Goal: Check status: Check status

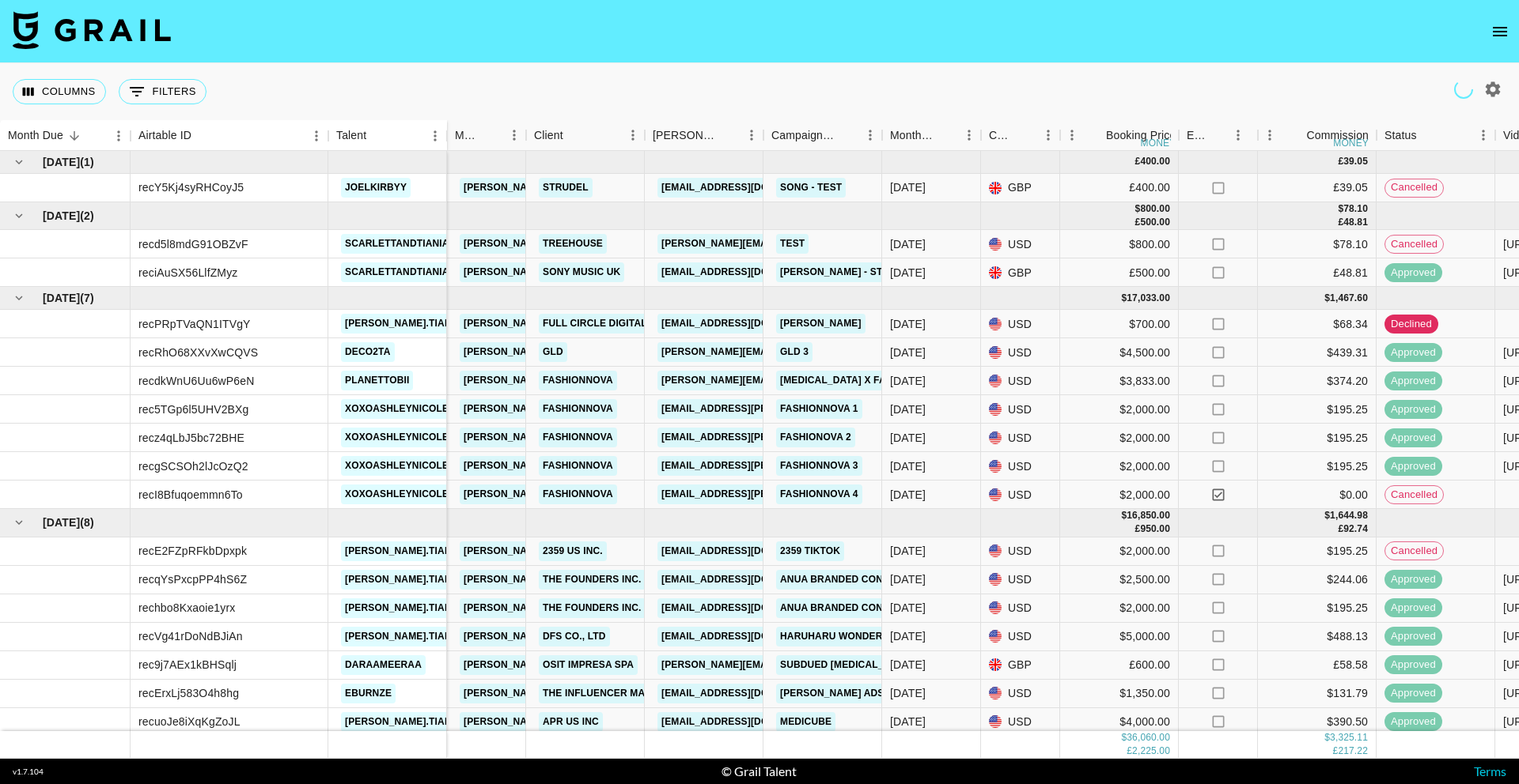
click at [1499, 30] on icon "open drawer" at bounding box center [1500, 32] width 14 height 10
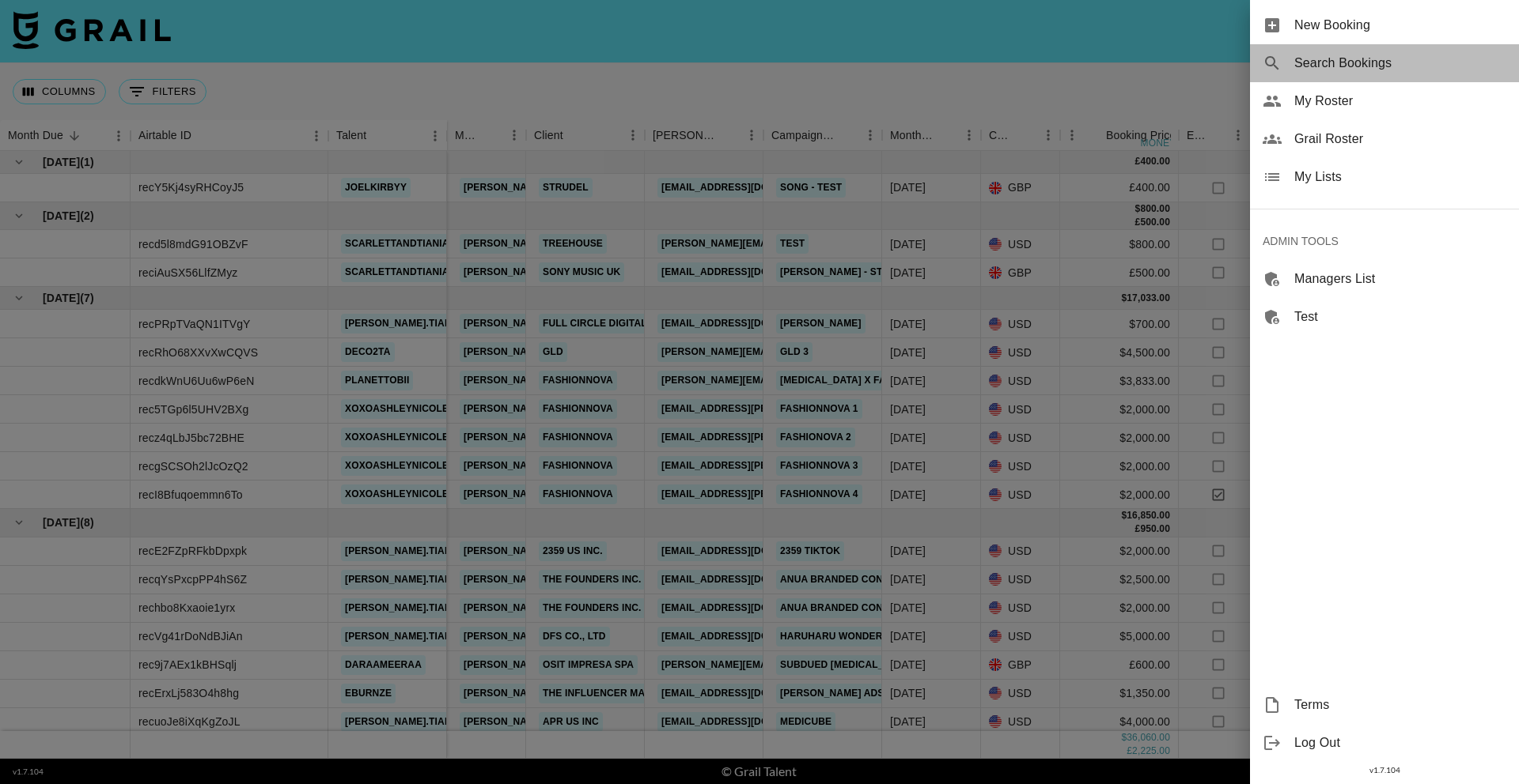
click at [1377, 68] on span "Search Bookings" at bounding box center [1400, 63] width 212 height 19
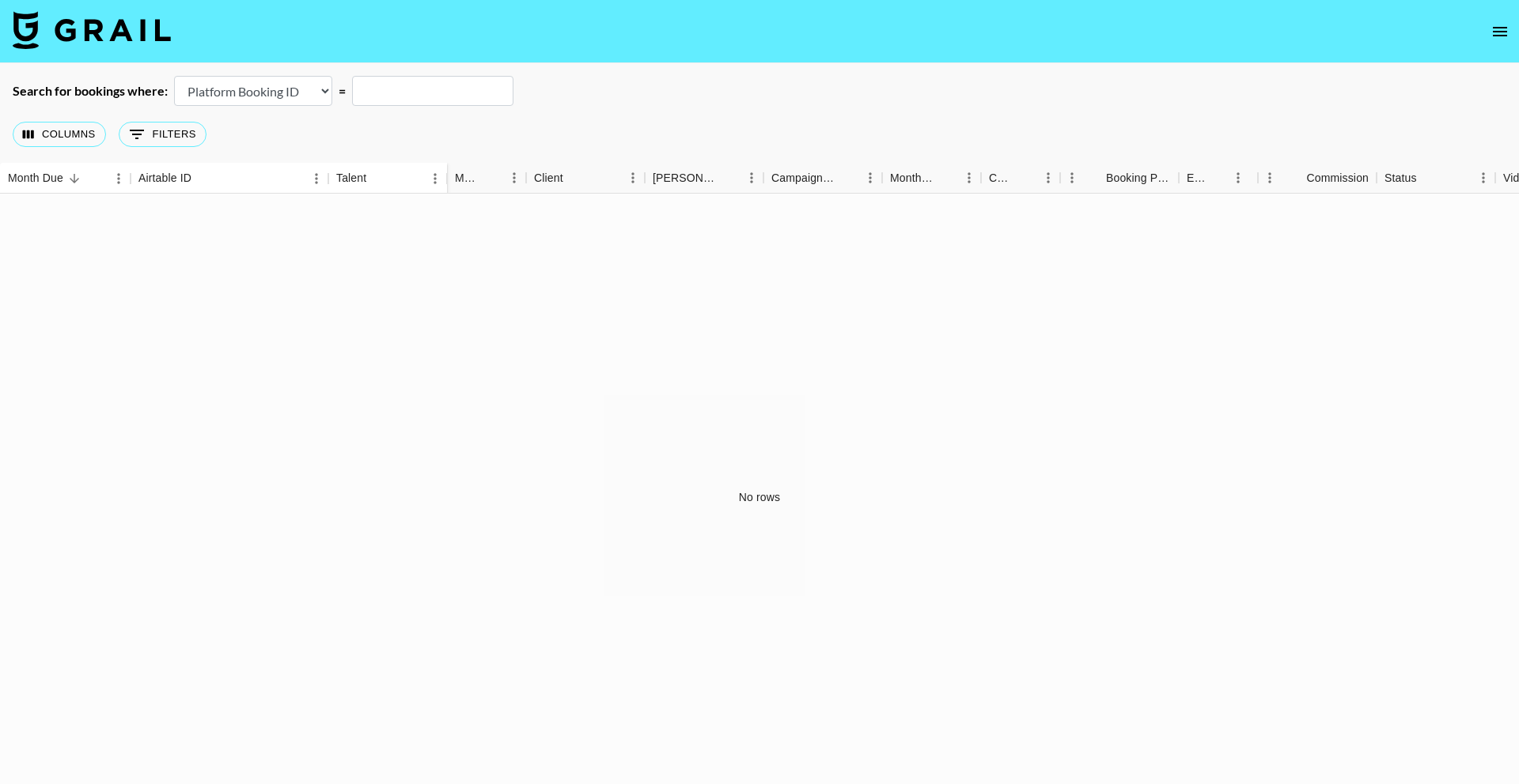
click at [284, 78] on select "Airtable Booking ID Platform Booking ID Platform Campaign ID" at bounding box center [253, 91] width 159 height 30
select select "airtableId"
click at [174, 76] on select "Airtable Booking ID Platform Booking ID Platform Campaign ID" at bounding box center [253, 91] width 159 height 30
click at [391, 93] on input "text" at bounding box center [433, 91] width 162 height 30
paste input "recmSBOAMcFjHs4En"
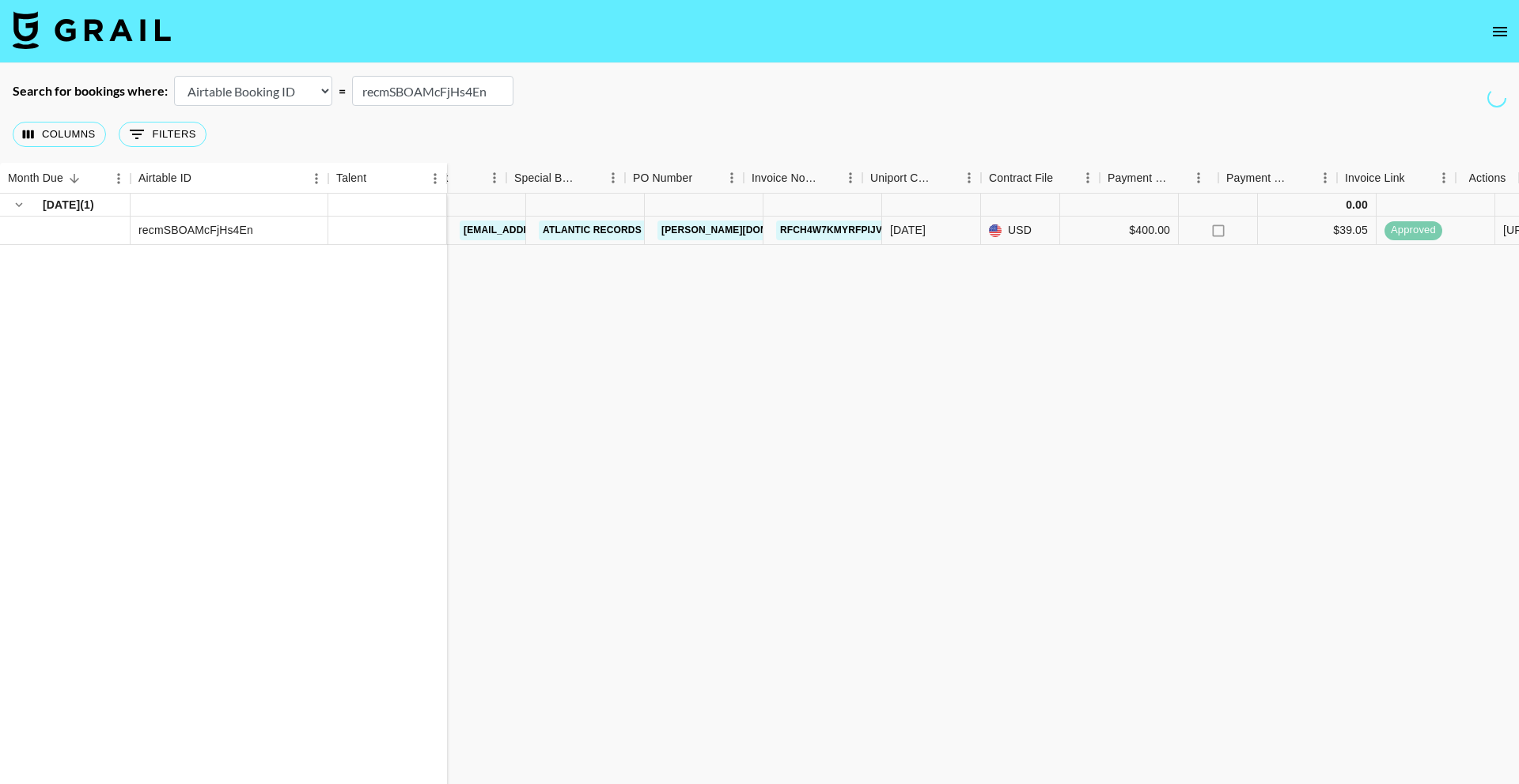
scroll to position [0, 1108]
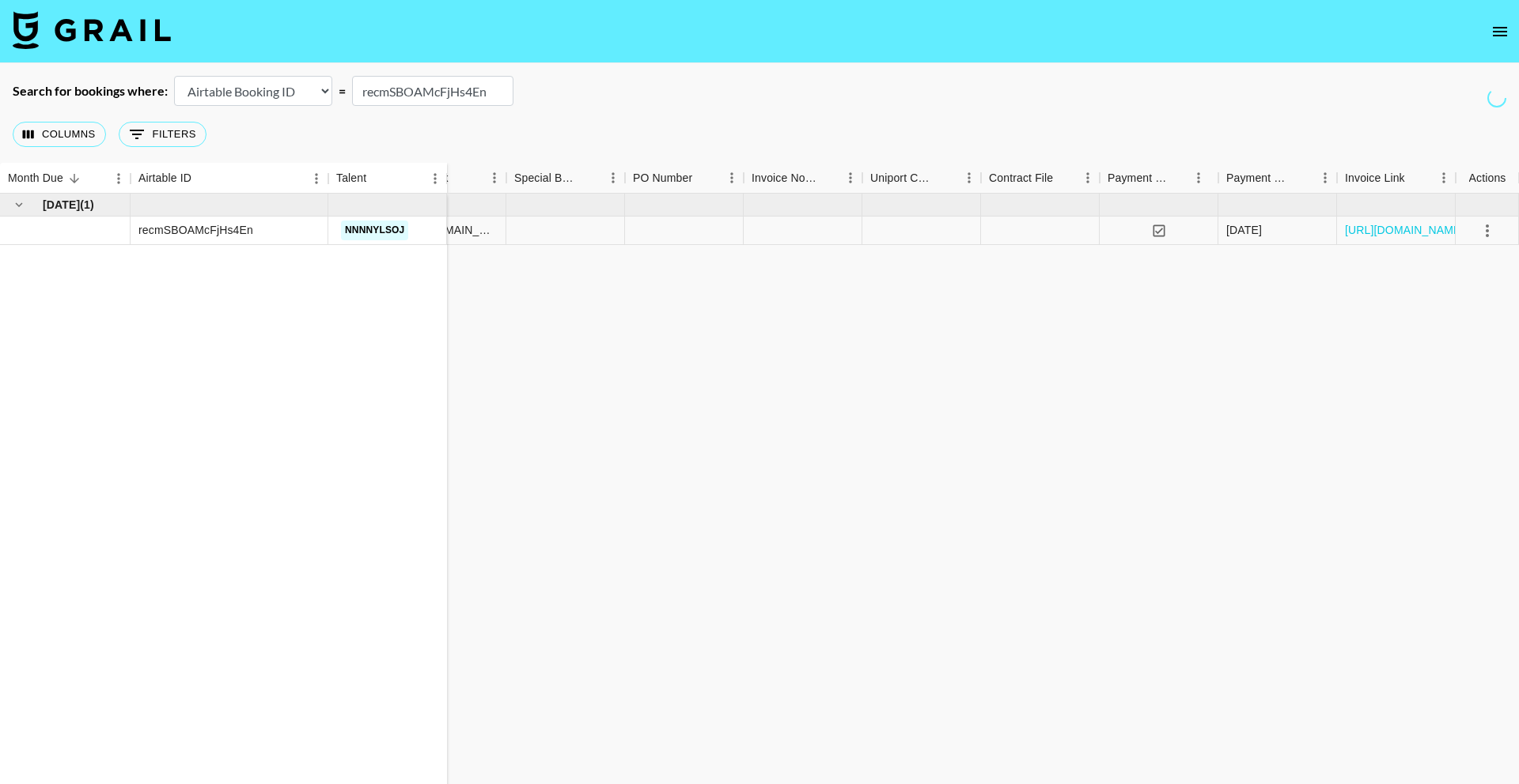
type input "recmSBOAMcFjHs4En"
click at [1481, 227] on icon "select merge strategy" at bounding box center [1486, 230] width 19 height 19
click at [1486, 230] on icon "select merge strategy" at bounding box center [1486, 230] width 3 height 13
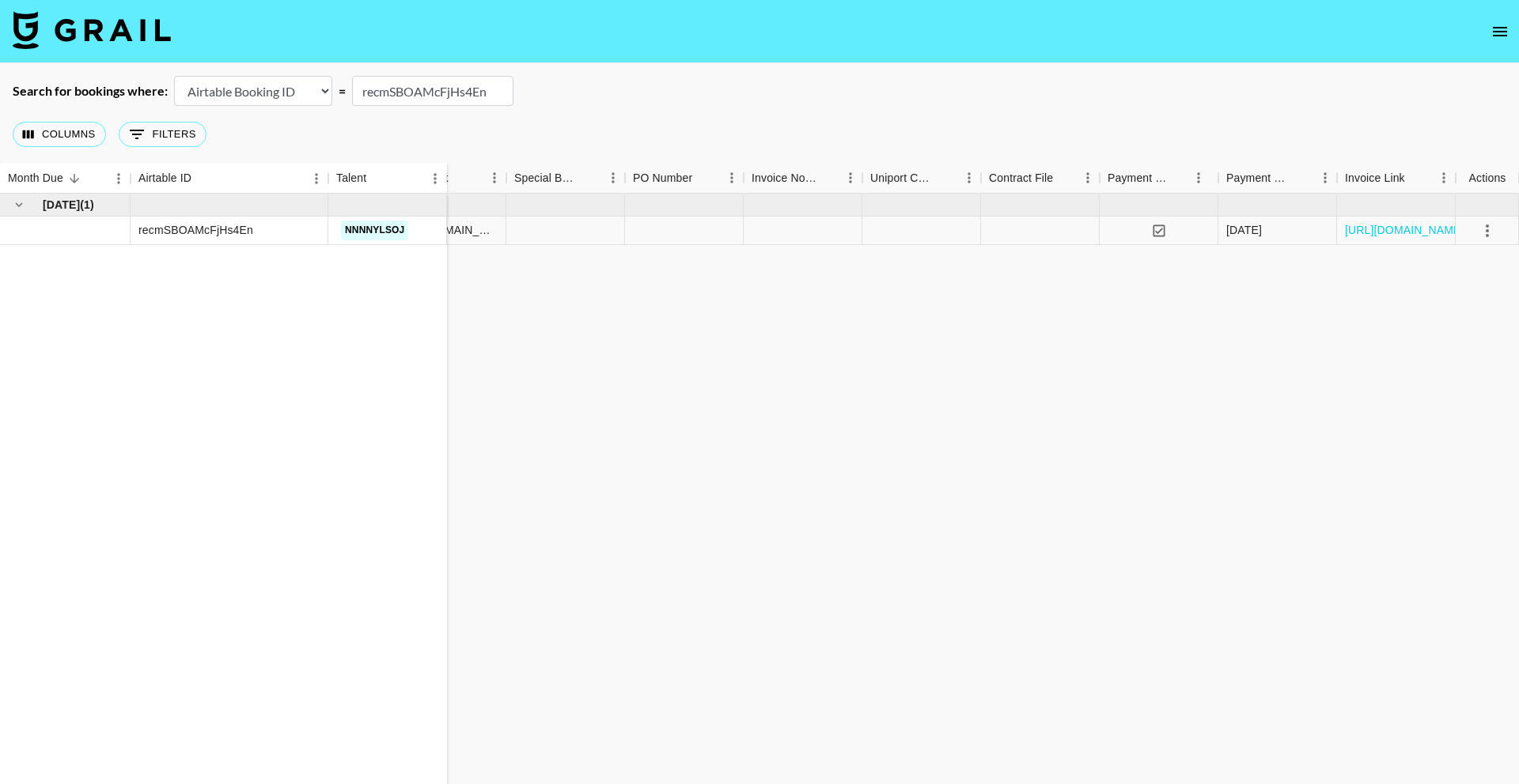
click at [1301, 280] on div "[DATE] ( 1 ) recmSBOAMcFjHs4En nnnnylsoj 0.00 [EMAIL_ADDRESS][DOMAIN_NAME] Atla…" at bounding box center [205, 497] width 2626 height 607
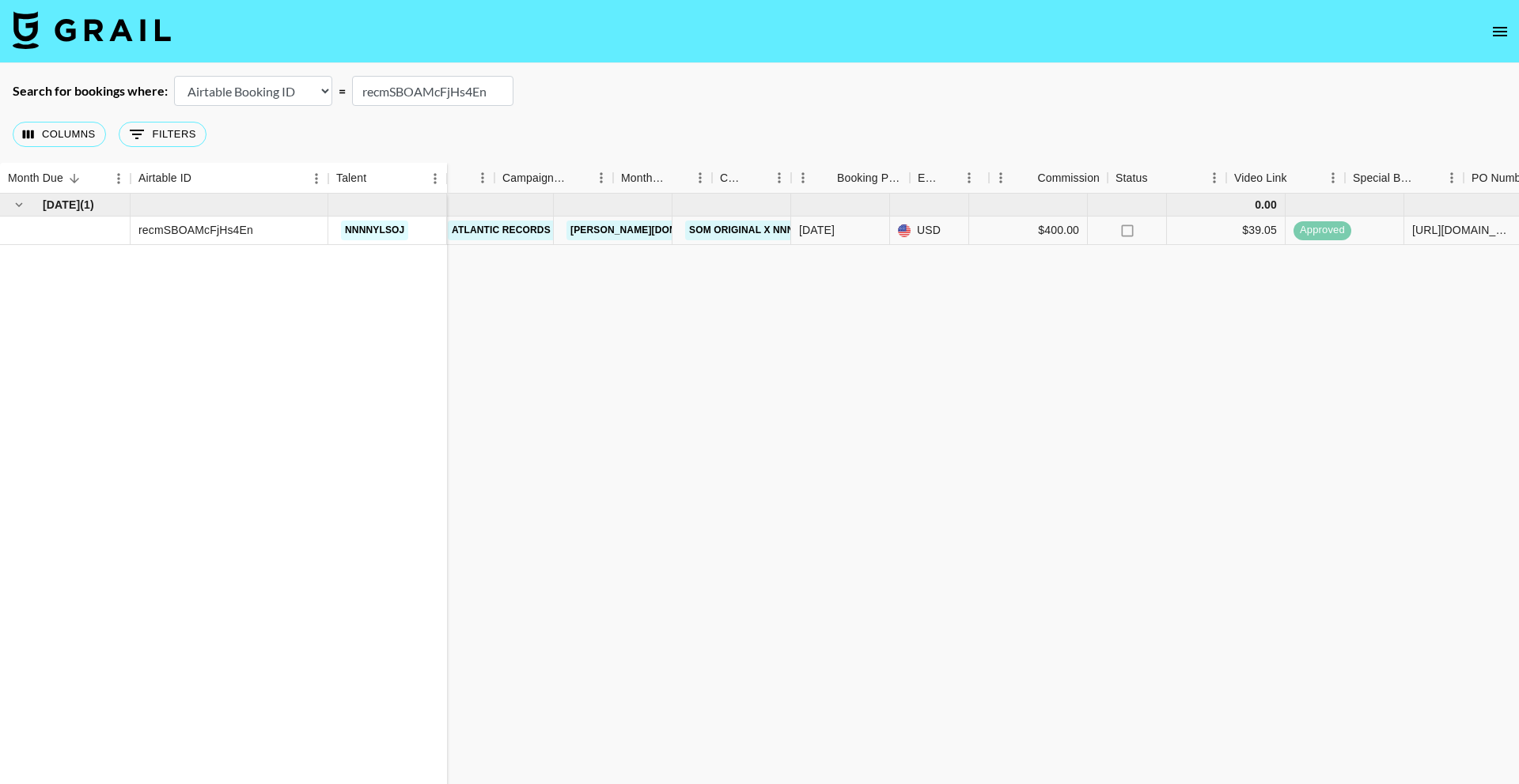
scroll to position [0, 0]
